Goal: Information Seeking & Learning: Learn about a topic

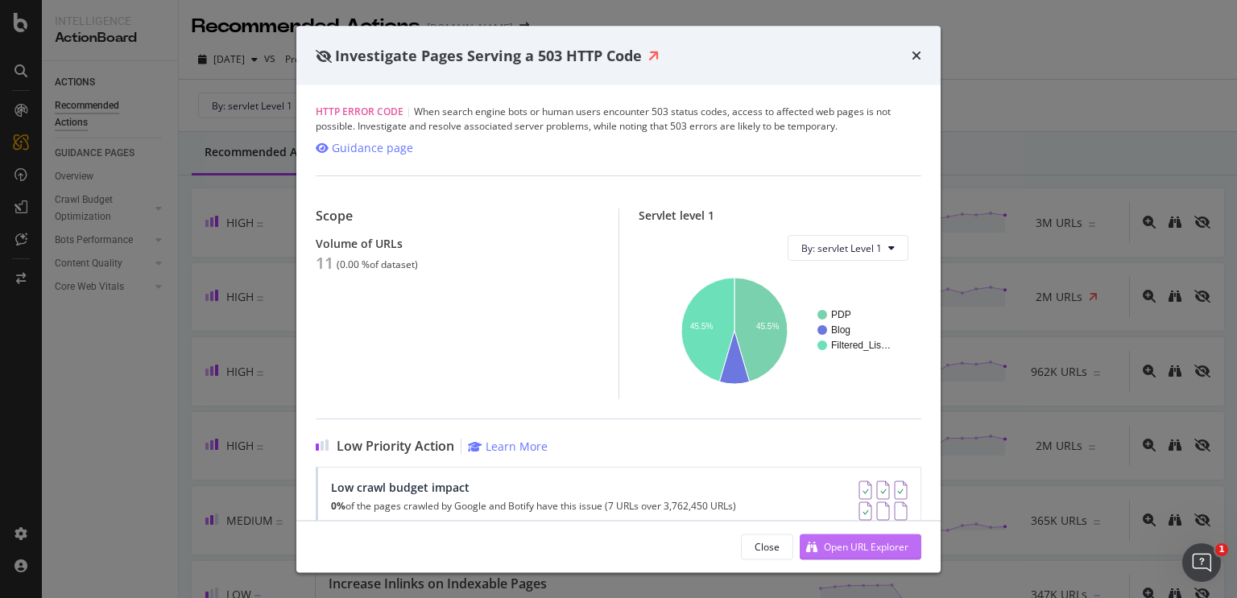
click at [882, 539] on div "Open URL Explorer" at bounding box center [854, 547] width 109 height 24
click at [992, 75] on div "Investigate Pages Serving a 503 HTTP Code HTTP Error Code | When search engine …" at bounding box center [618, 299] width 1237 height 598
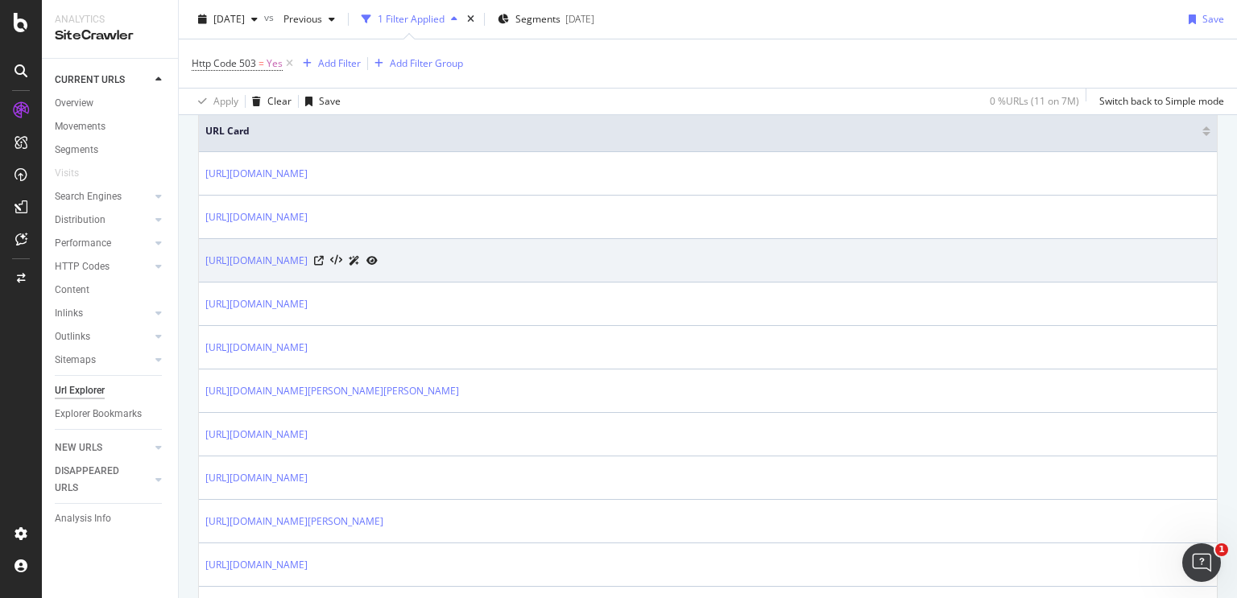
scroll to position [242, 0]
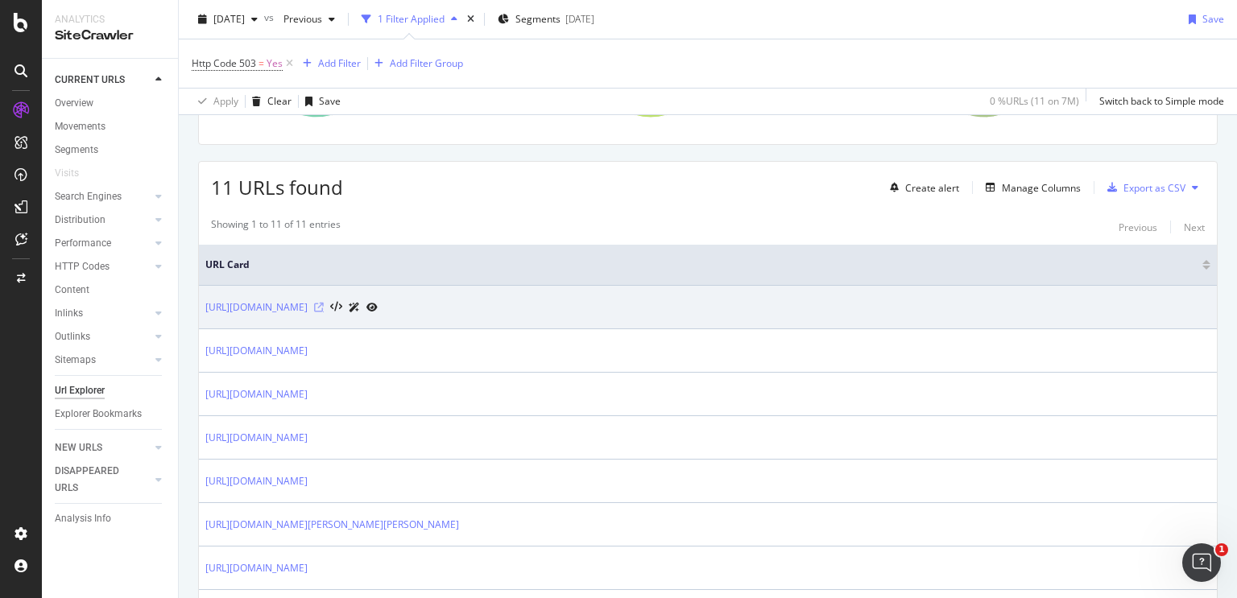
click at [324, 305] on icon at bounding box center [319, 308] width 10 height 10
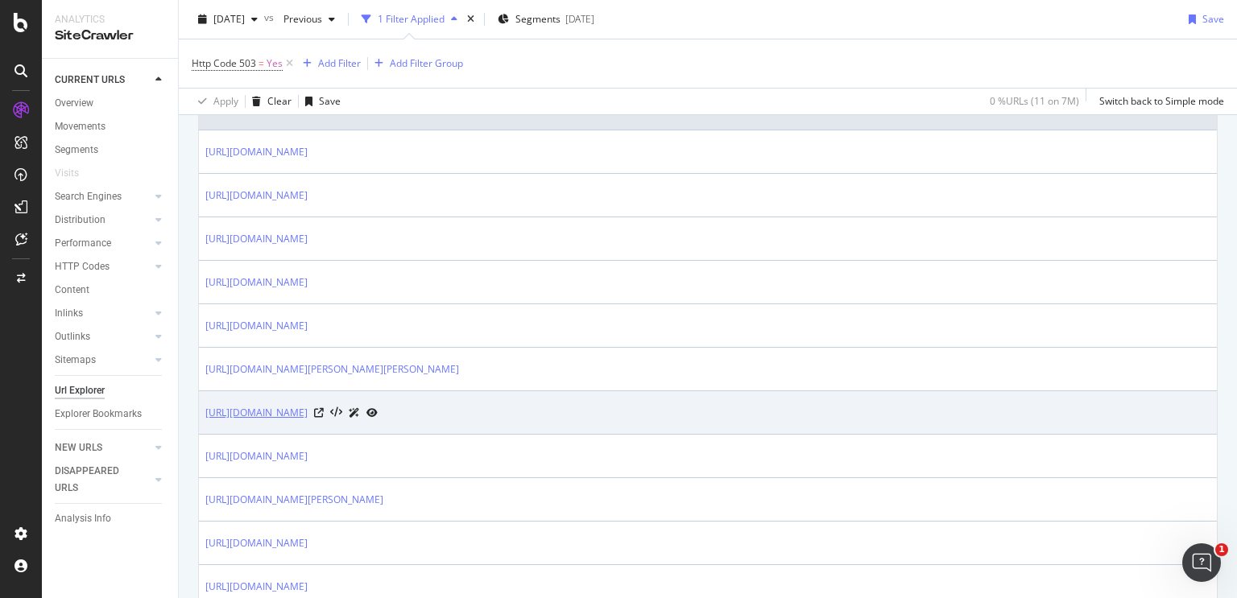
scroll to position [403, 0]
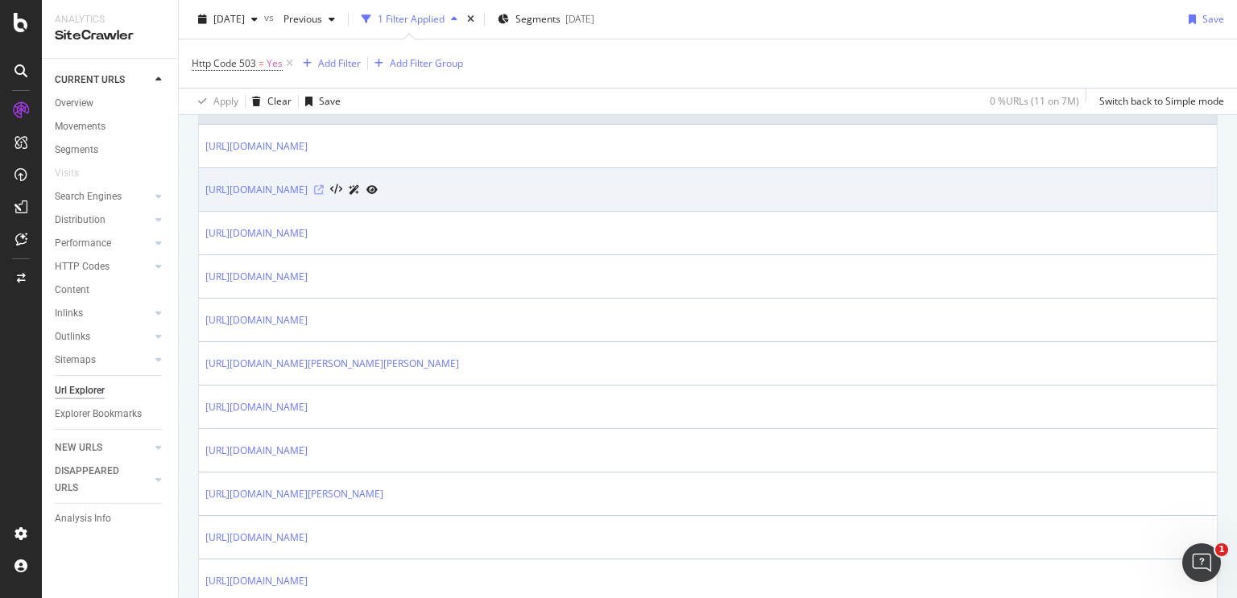
click at [324, 189] on icon at bounding box center [319, 190] width 10 height 10
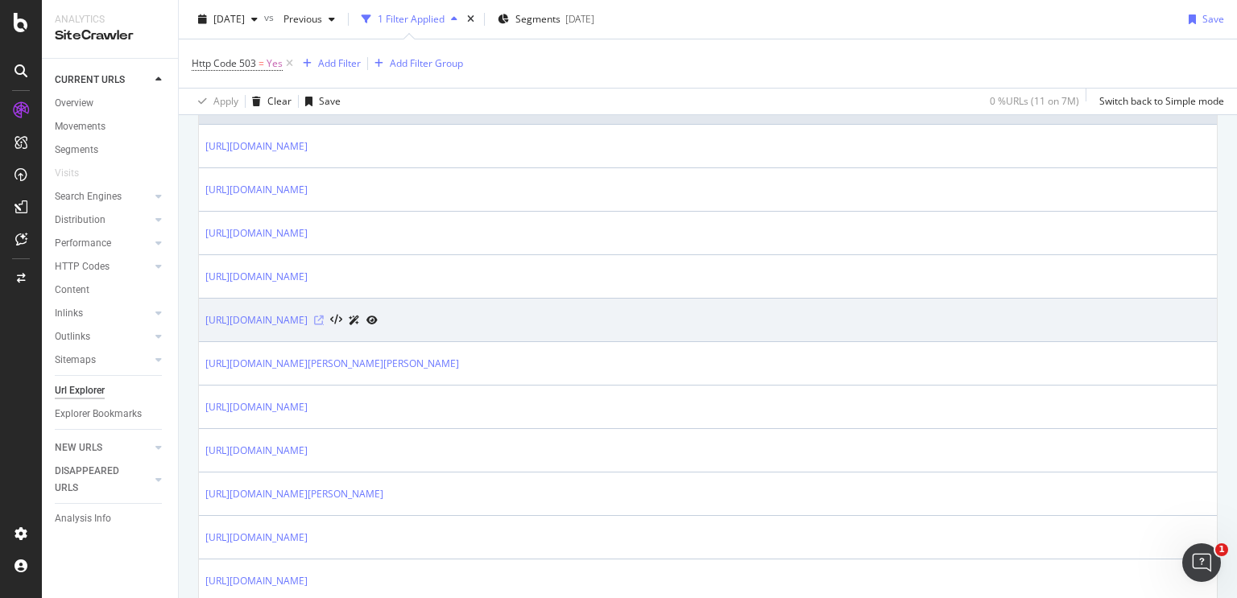
click at [324, 317] on icon at bounding box center [319, 321] width 10 height 10
